Goal: Check status: Check status

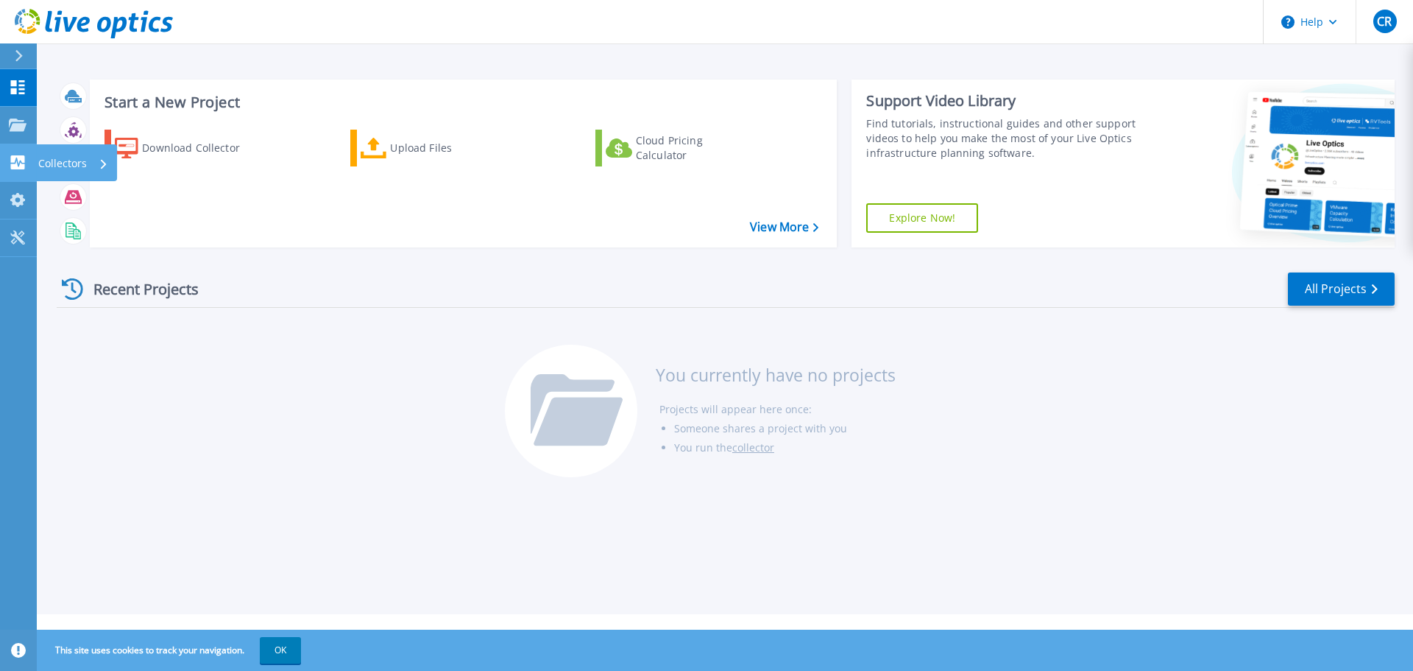
click at [68, 159] on html "Help CR End User [PERSON_NAME] [EMAIL_ADDRESS][DOMAIN_NAME] Tullahoma Utilities…" at bounding box center [706, 307] width 1413 height 614
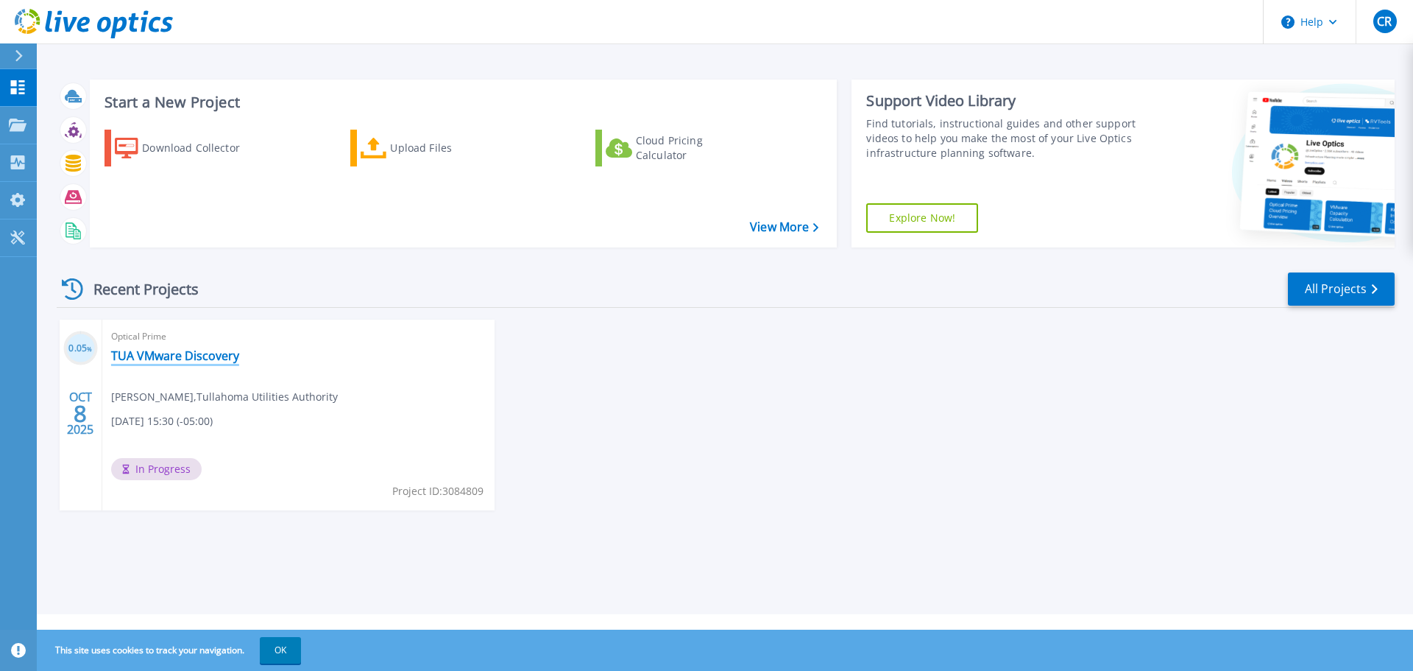
click at [158, 357] on link "TUA VMware Discovery" at bounding box center [175, 355] width 128 height 15
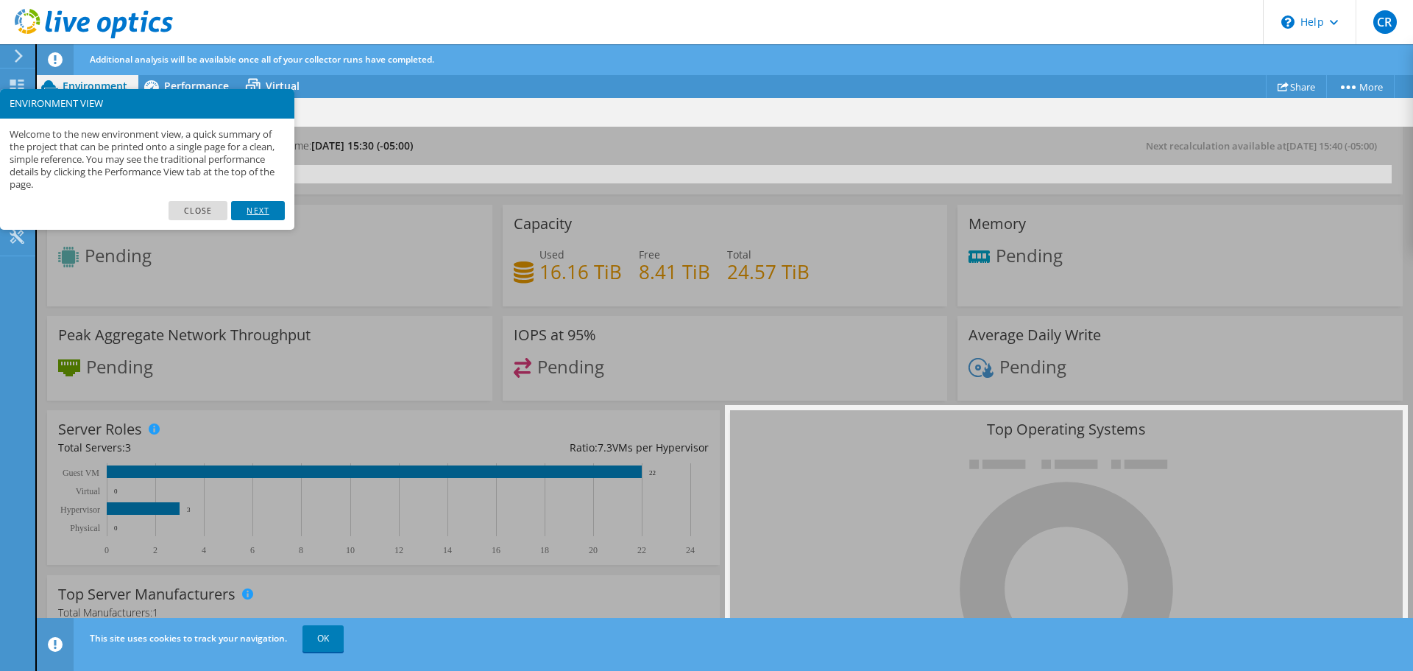
click at [256, 209] on link "Next" at bounding box center [257, 210] width 53 height 19
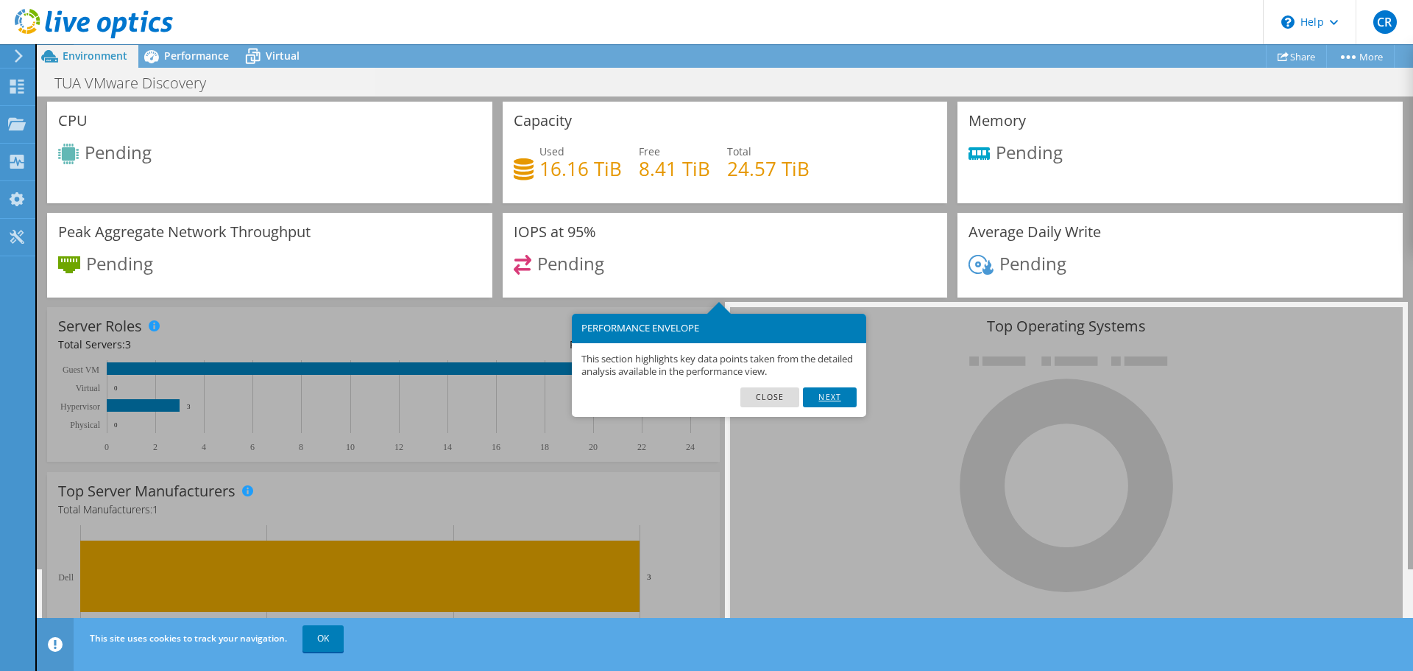
click at [836, 399] on link "Next" at bounding box center [829, 396] width 53 height 19
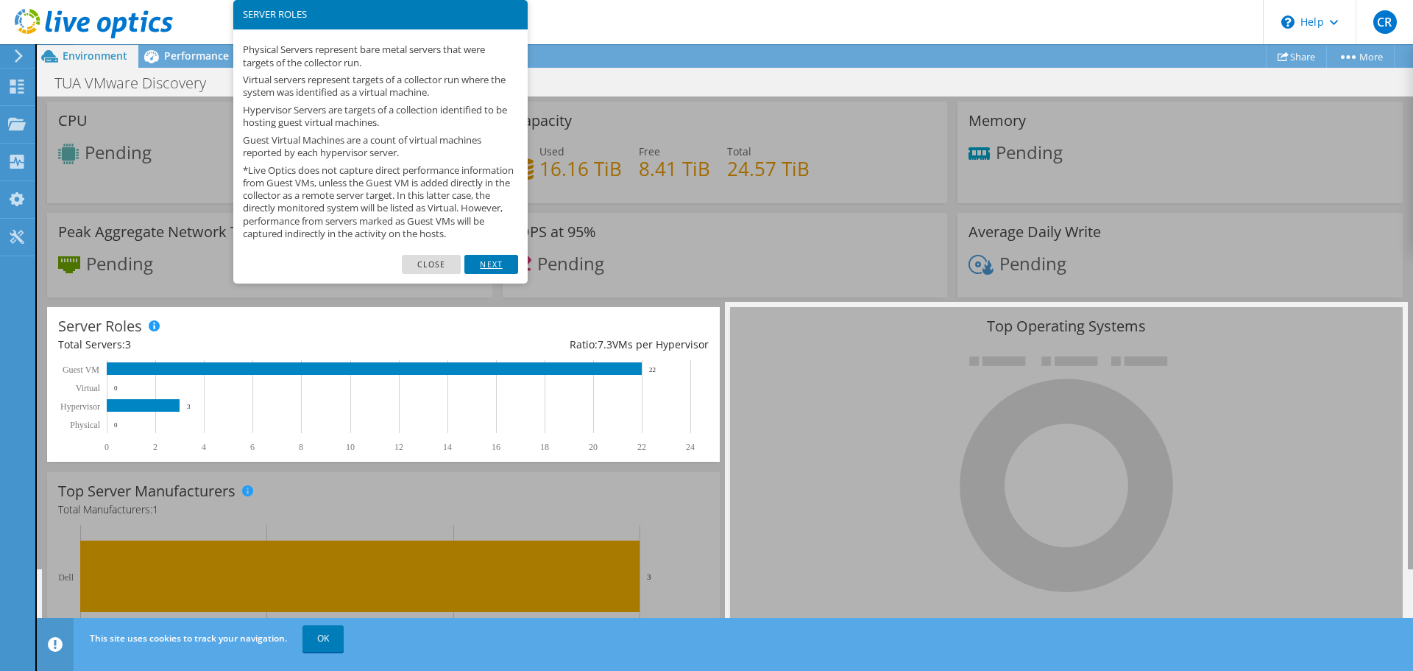
click at [498, 274] on link "Next" at bounding box center [490, 264] width 53 height 19
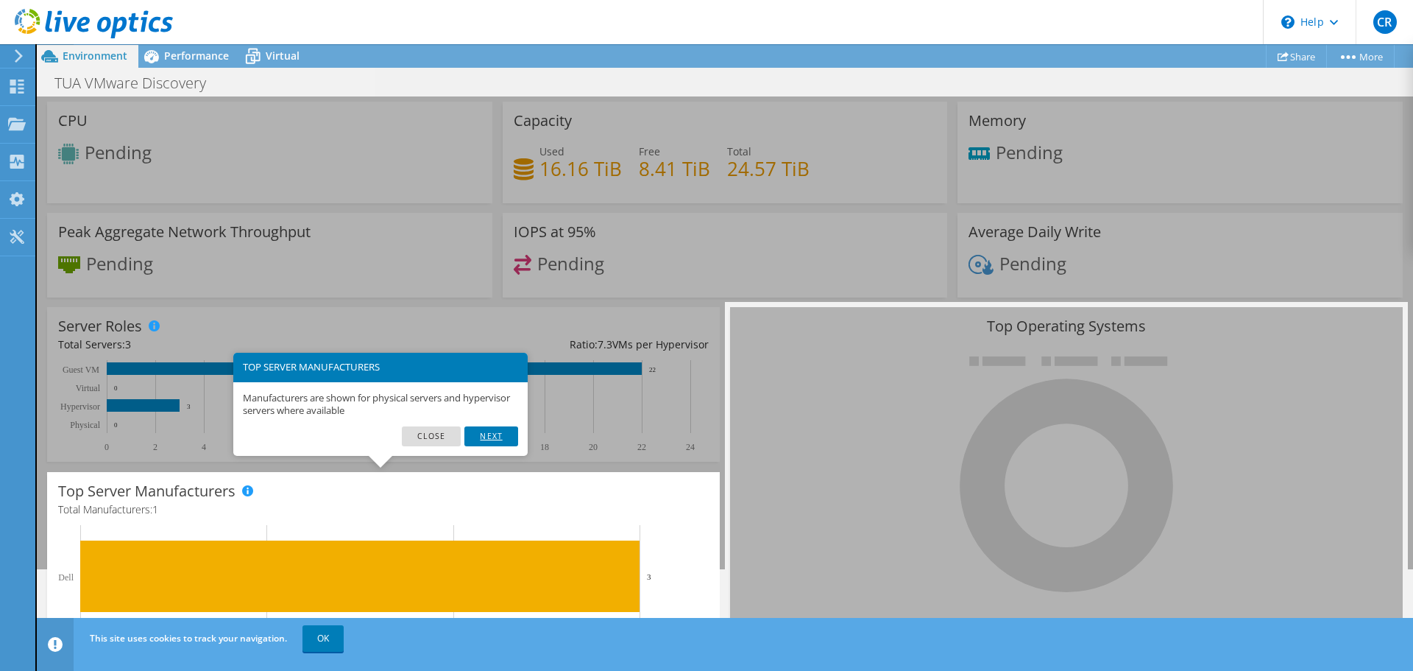
click at [498, 435] on link "Next" at bounding box center [490, 435] width 53 height 19
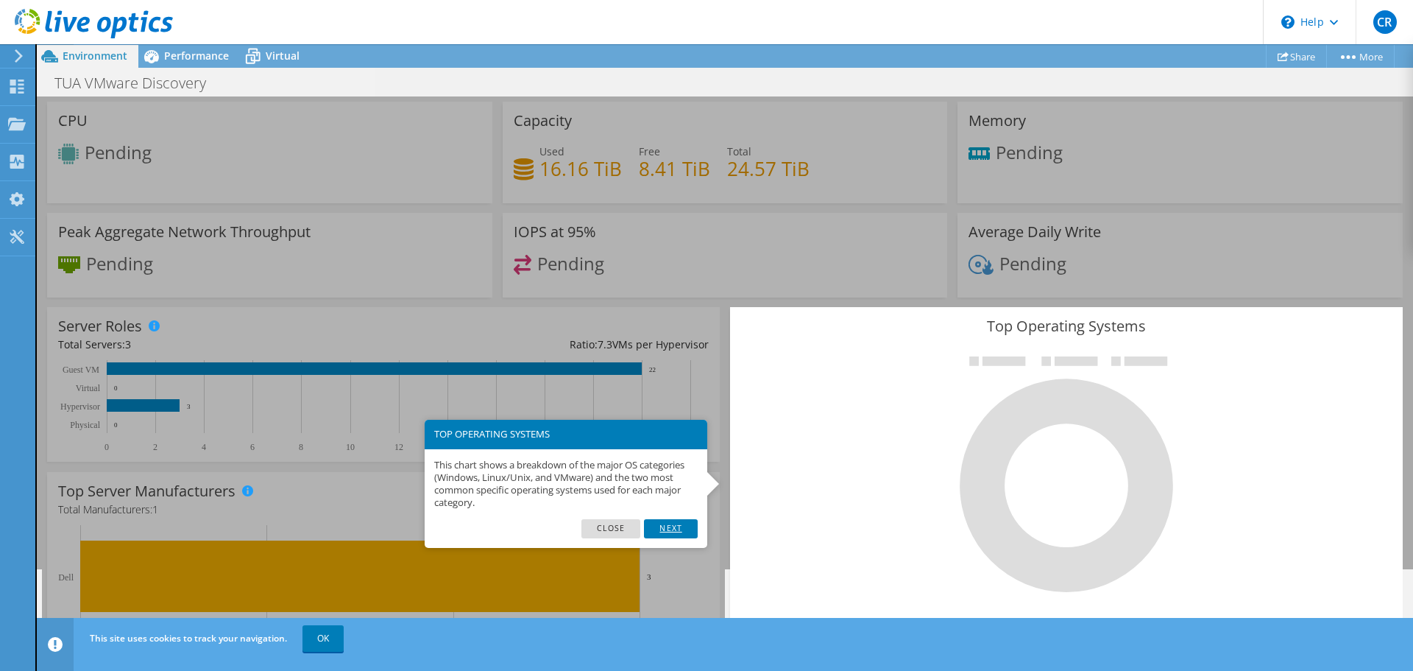
click at [686, 528] on link "Next" at bounding box center [670, 528] width 53 height 19
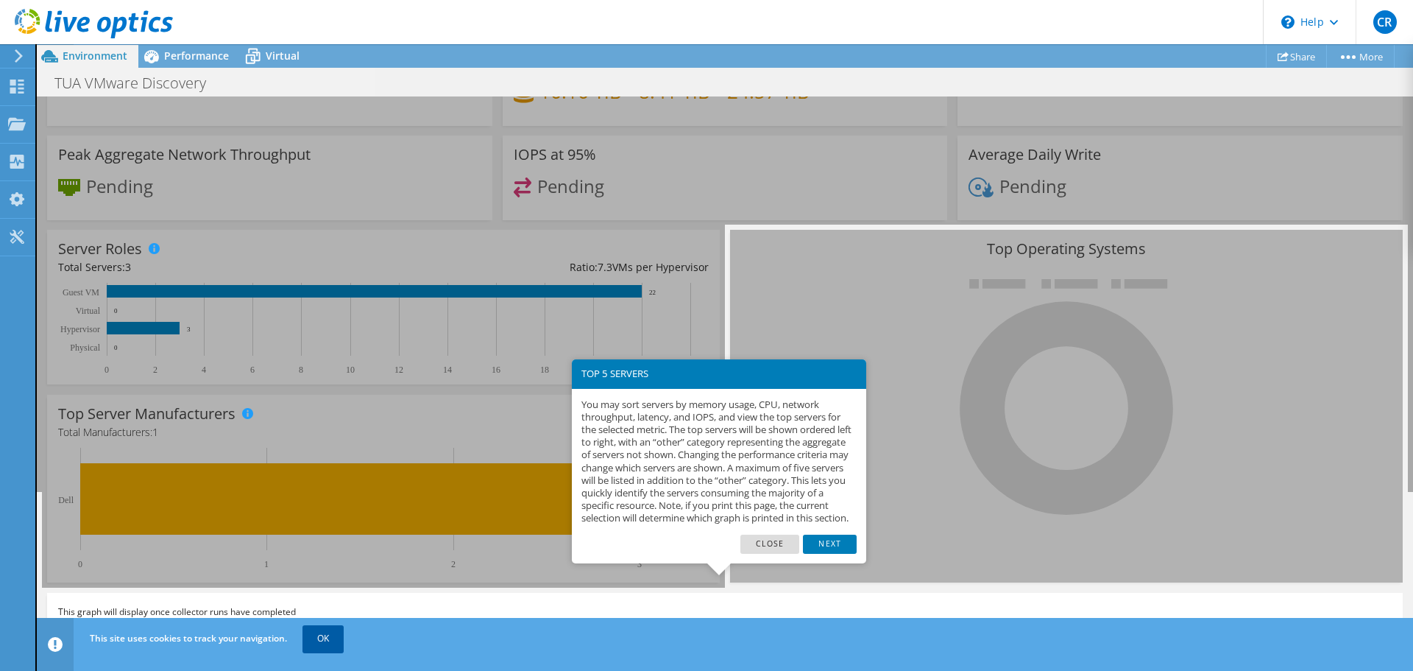
click at [331, 637] on link "OK" at bounding box center [323, 638] width 41 height 26
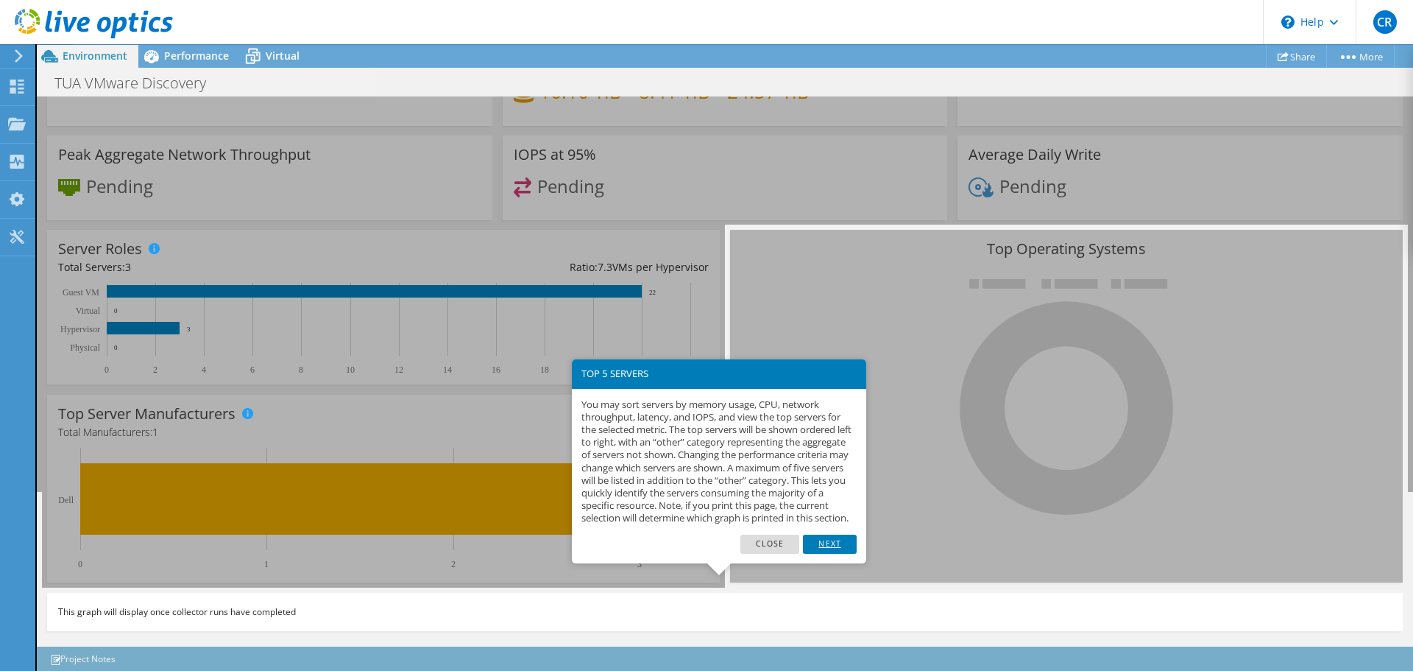
click at [830, 554] on link "Next" at bounding box center [829, 543] width 53 height 19
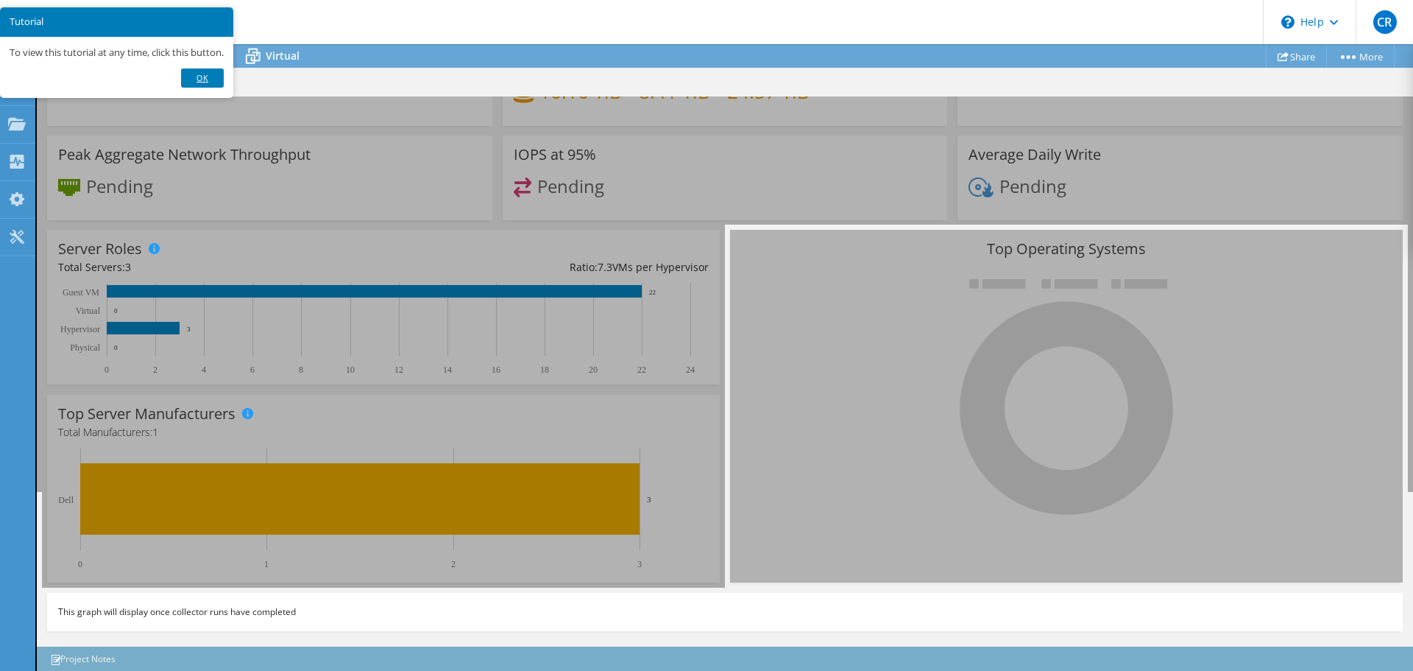
click at [205, 77] on link "Ok" at bounding box center [202, 77] width 43 height 19
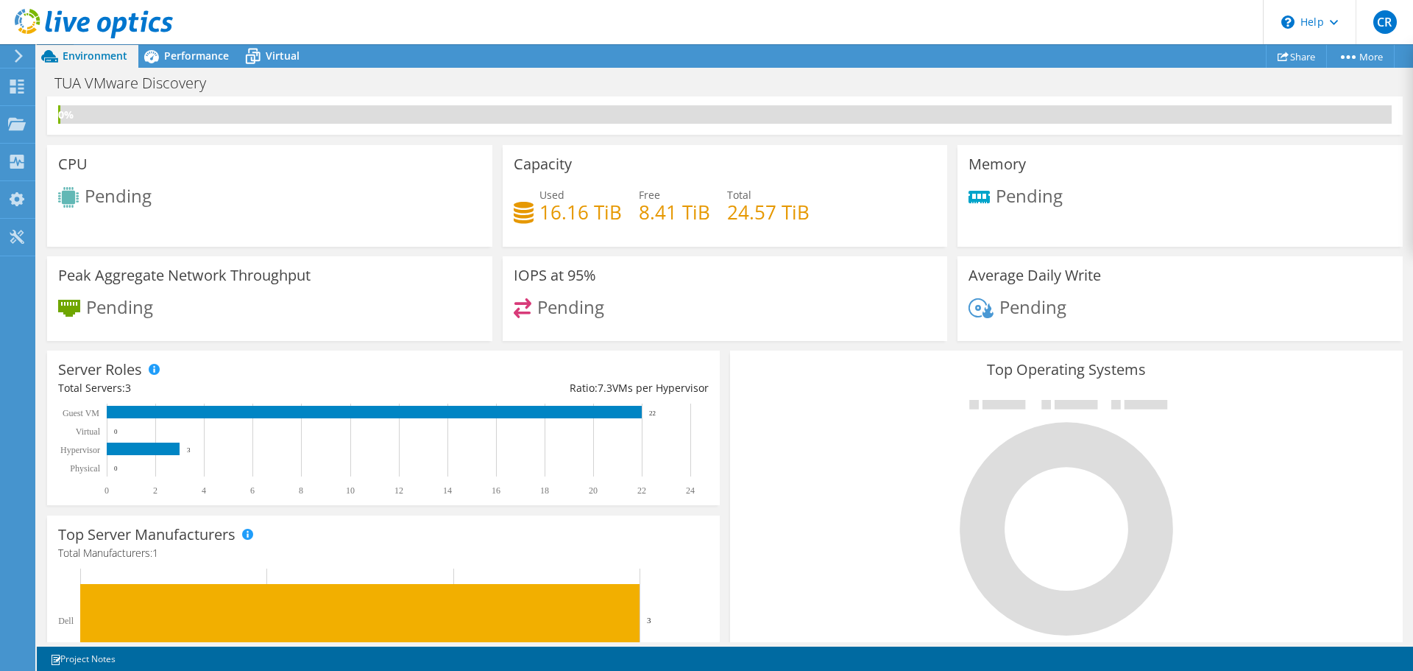
scroll to position [0, 0]
